Goal: Transaction & Acquisition: Book appointment/travel/reservation

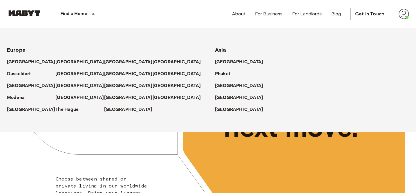
click at [93, 12] on icon at bounding box center [93, 13] width 7 height 7
click at [109, 85] on p "[GEOGRAPHIC_DATA]" at bounding box center [129, 85] width 48 height 7
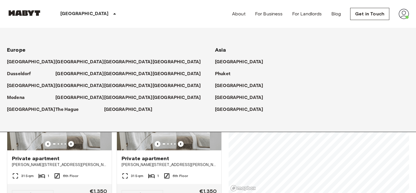
click at [112, 167] on div "Private apartment [PERSON_NAME][STREET_ADDRESS][PERSON_NAME][PERSON_NAME] 31 Sq…" at bounding box center [167, 140] width 110 height 128
click at [101, 162] on span "[PERSON_NAME][STREET_ADDRESS][PERSON_NAME][PERSON_NAME]" at bounding box center [59, 165] width 95 height 6
click at [111, 14] on icon at bounding box center [114, 13] width 7 height 7
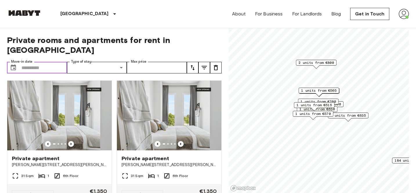
click at [67, 62] on input "Move-in date" at bounding box center [44, 68] width 46 height 12
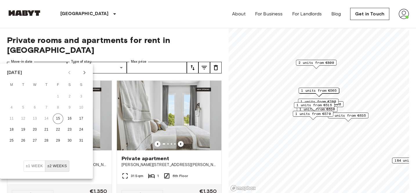
click at [82, 75] on icon "Next month" at bounding box center [84, 72] width 7 height 7
click at [10, 99] on button "1" at bounding box center [11, 96] width 10 height 10
type input "**********"
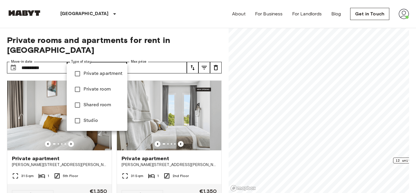
click at [95, 75] on span "Private apartment" at bounding box center [103, 73] width 39 height 7
click at [146, 62] on div at bounding box center [208, 96] width 416 height 193
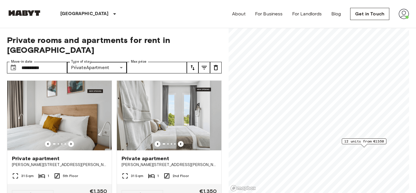
click at [362, 141] on span "12 units from €1350" at bounding box center [364, 141] width 39 height 5
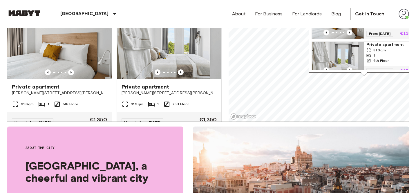
scroll to position [73, 0]
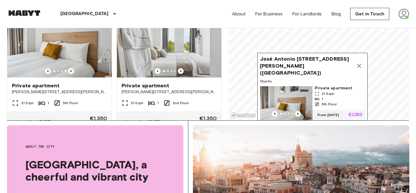
scroll to position [0, 0]
click at [318, 87] on span "Private apartment" at bounding box center [339, 90] width 48 height 6
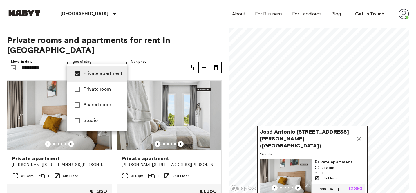
click at [89, 90] on span "Private room" at bounding box center [103, 89] width 39 height 7
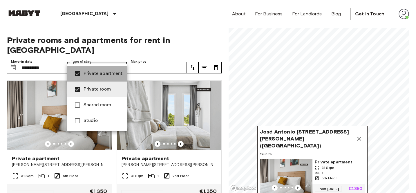
click at [90, 76] on span "Private apartment" at bounding box center [103, 73] width 39 height 7
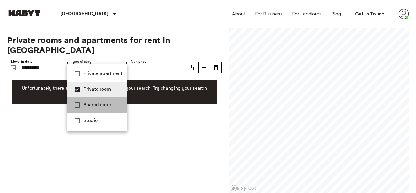
click at [100, 102] on span "Shared room" at bounding box center [103, 105] width 39 height 7
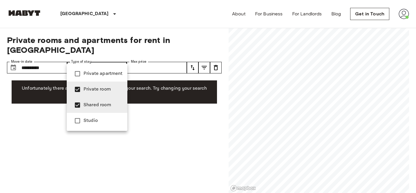
click at [103, 87] on span "Private room" at bounding box center [103, 89] width 39 height 7
click at [109, 122] on span "Studio" at bounding box center [103, 120] width 39 height 7
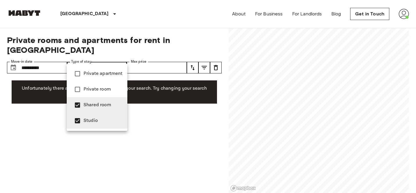
click at [106, 100] on li "Shared room" at bounding box center [97, 105] width 61 height 16
click at [267, 105] on div at bounding box center [208, 96] width 416 height 193
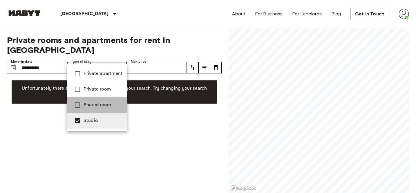
click at [88, 104] on span "Shared room" at bounding box center [103, 105] width 39 height 7
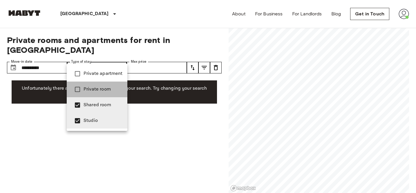
click at [92, 87] on span "Private room" at bounding box center [103, 89] width 39 height 7
click at [92, 82] on li "Private room" at bounding box center [97, 90] width 61 height 16
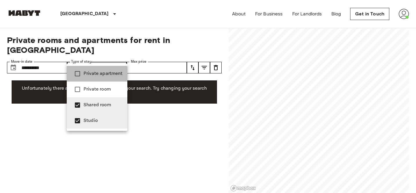
click at [92, 76] on span "Private apartment" at bounding box center [103, 73] width 39 height 7
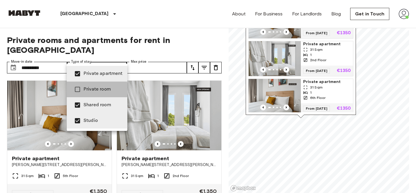
click at [89, 90] on span "Private room" at bounding box center [103, 89] width 39 height 7
type input "**********"
click at [135, 33] on div at bounding box center [208, 96] width 416 height 193
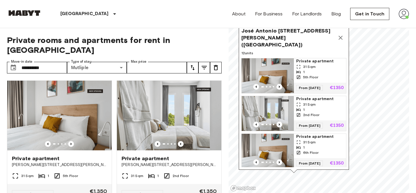
click at [339, 37] on icon "Map marker" at bounding box center [340, 37] width 7 height 7
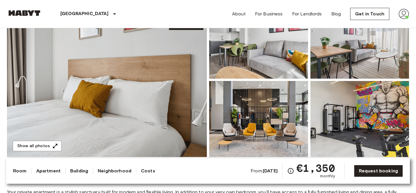
scroll to position [72, 0]
click at [166, 107] on img at bounding box center [107, 79] width 200 height 154
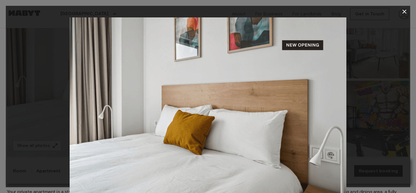
click at [321, 139] on img at bounding box center [208, 109] width 277 height 185
click at [364, 116] on div at bounding box center [208, 109] width 405 height 185
click at [404, 12] on icon "button" at bounding box center [404, 11] width 7 height 7
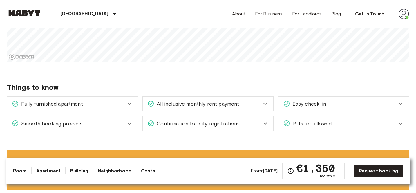
scroll to position [624, 0]
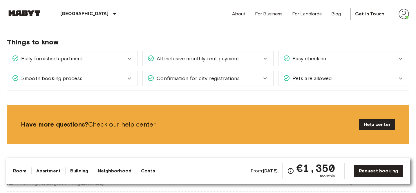
click at [211, 79] on span "Confirmation for city registrations" at bounding box center [196, 79] width 85 height 8
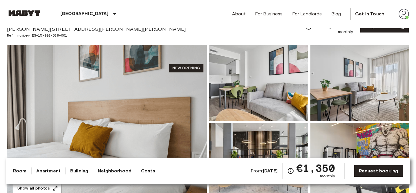
scroll to position [0, 0]
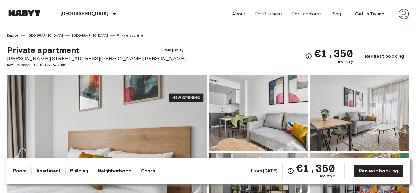
click at [367, 57] on link "Request booking" at bounding box center [384, 56] width 49 height 12
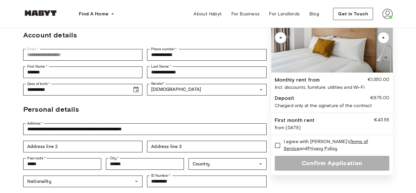
scroll to position [59, 0]
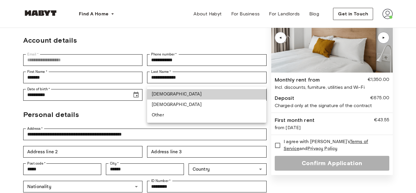
click at [178, 82] on div at bounding box center [208, 96] width 416 height 193
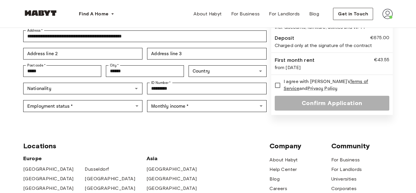
scroll to position [162, 0]
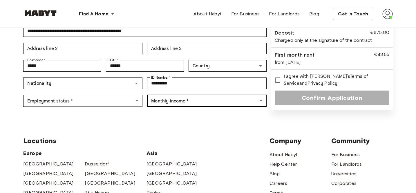
click at [163, 87] on body "**********" at bounding box center [208, 111] width 416 height 546
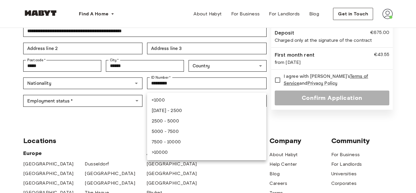
click at [133, 115] on div at bounding box center [208, 96] width 416 height 193
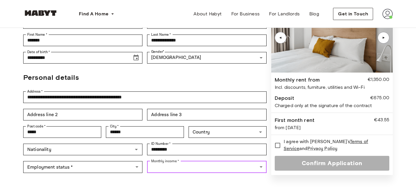
scroll to position [0, 0]
